Goal: Task Accomplishment & Management: Use online tool/utility

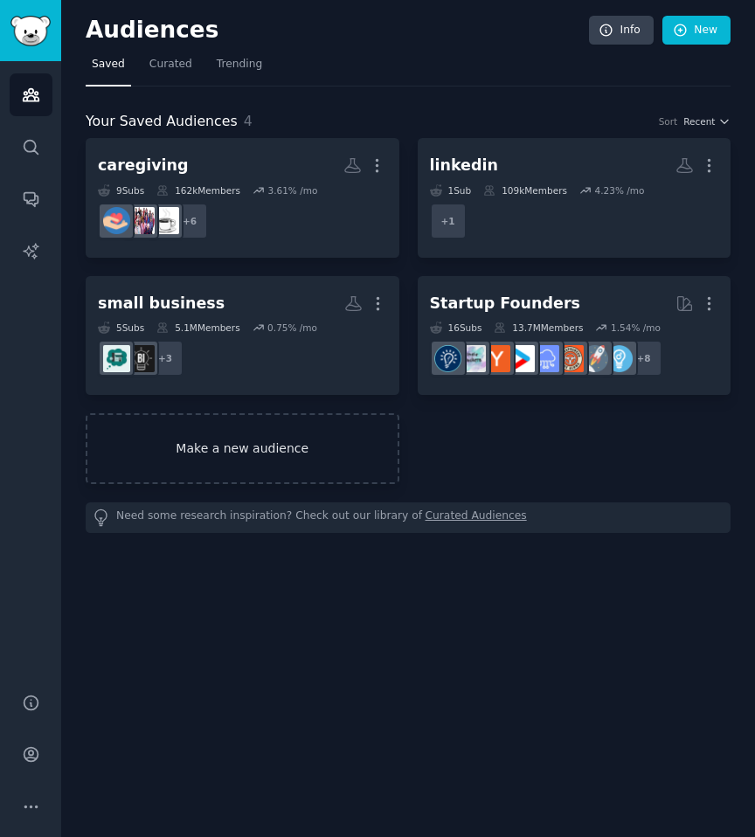
click at [314, 463] on link "Make a new audience" at bounding box center [243, 448] width 314 height 71
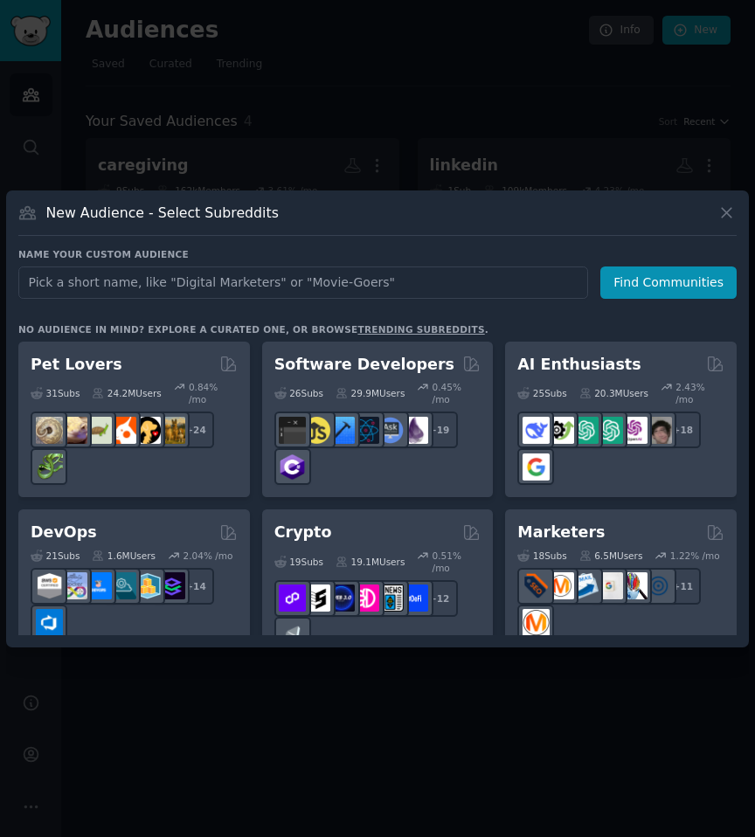
click at [370, 267] on input "text" at bounding box center [303, 283] width 570 height 32
type input "petbusiness"
click button "Find Communities" at bounding box center [668, 283] width 136 height 32
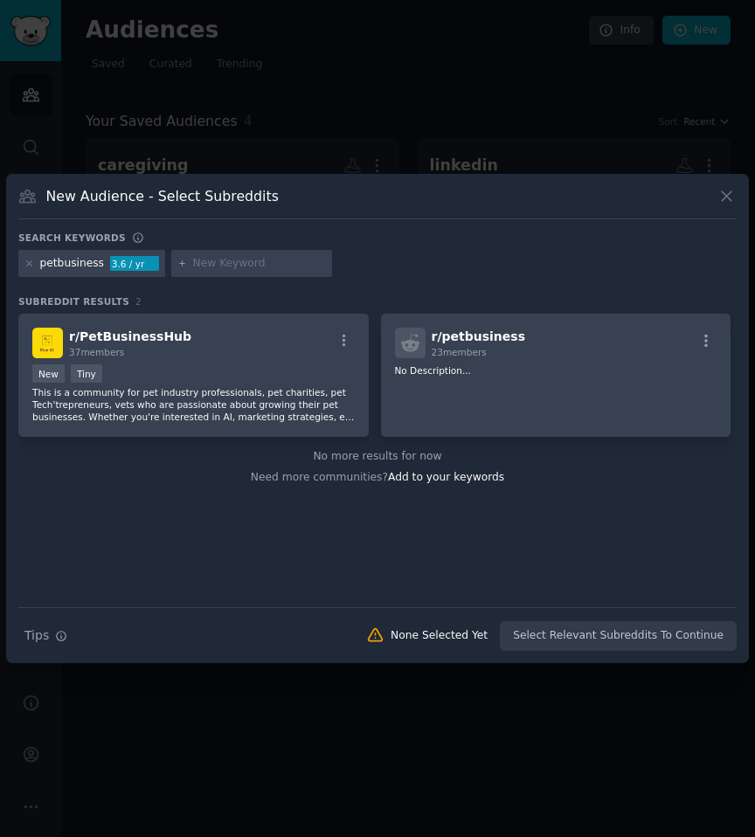
click at [196, 256] on input "text" at bounding box center [259, 264] width 133 height 16
type input "doggydarecare"
click at [177, 259] on icon at bounding box center [182, 264] width 10 height 10
